Goal: Transaction & Acquisition: Purchase product/service

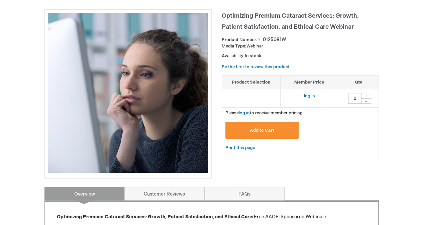
scroll to position [90, 0]
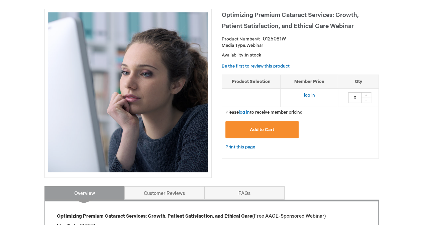
click at [259, 135] on button "Add to Cart" at bounding box center [262, 129] width 74 height 17
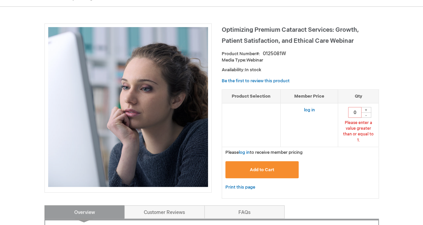
scroll to position [70, 0]
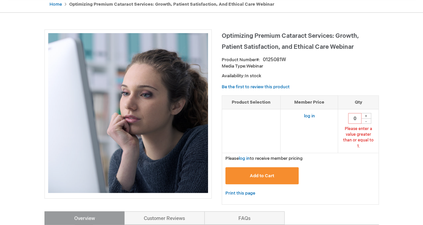
click at [364, 114] on div "+" at bounding box center [366, 116] width 10 height 6
type input "1"
click at [270, 173] on span "Add to Cart" at bounding box center [262, 175] width 24 height 5
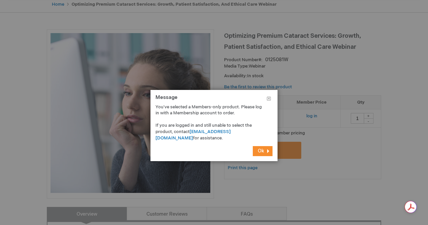
click at [261, 151] on span "Ok" at bounding box center [261, 151] width 6 height 6
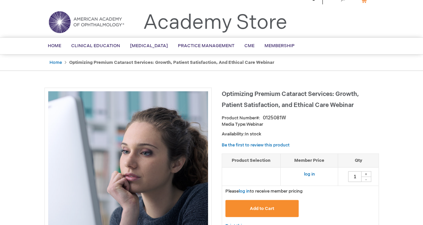
scroll to position [0, 0]
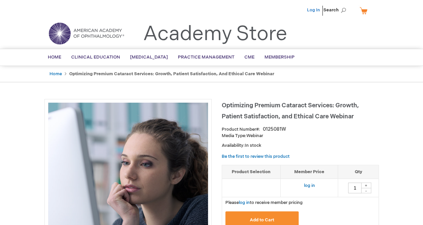
click at [313, 10] on link "Log In" at bounding box center [313, 9] width 13 height 5
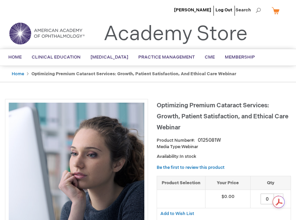
click at [281, 195] on div "+" at bounding box center [278, 196] width 10 height 6
type input "1"
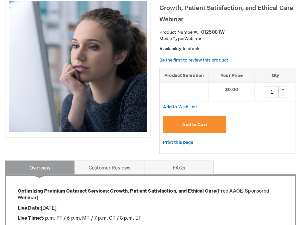
scroll to position [118, 0]
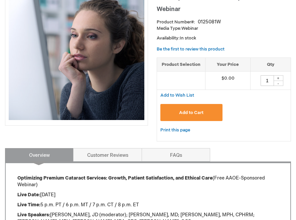
click at [206, 112] on button "Add to Cart" at bounding box center [191, 112] width 62 height 17
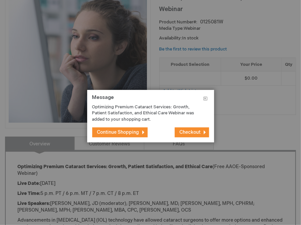
click at [182, 131] on span "Checkout" at bounding box center [190, 132] width 21 height 6
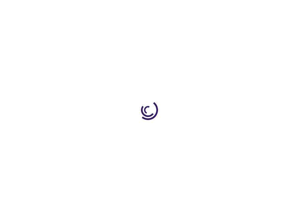
select select "US"
select select "61"
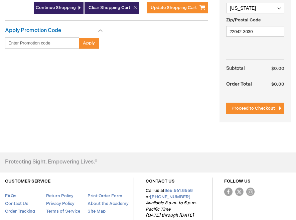
scroll to position [271, 0]
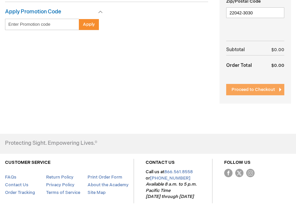
click at [250, 87] on span "Proceed to Checkout" at bounding box center [253, 89] width 43 height 5
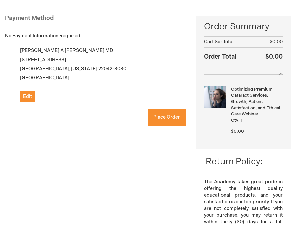
checkbox input "true"
click at [164, 119] on span "Place Order" at bounding box center [166, 117] width 27 height 6
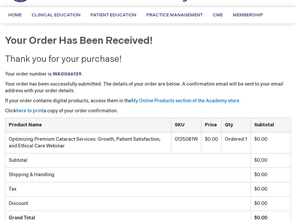
scroll to position [41, 0]
